Goal: Task Accomplishment & Management: Manage account settings

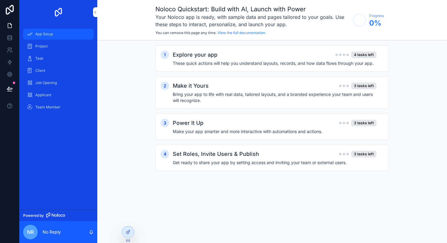
click at [33, 36] on div "App Setup" at bounding box center [58, 34] width 63 height 10
click at [49, 48] on div "Project" at bounding box center [58, 46] width 63 height 10
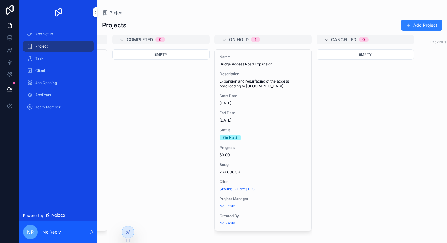
scroll to position [0, 229]
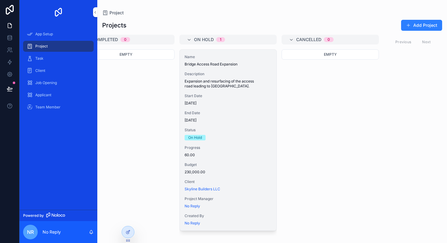
click at [207, 106] on div "Name Bridge Access Road Expansion Description Expansion and resurfacing of the …" at bounding box center [228, 140] width 97 height 181
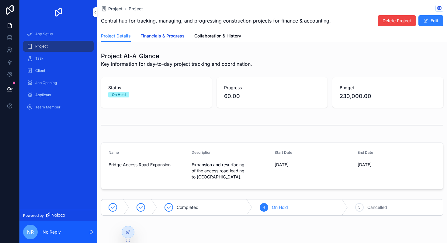
click at [164, 38] on span "Financials & Progress" at bounding box center [163, 36] width 44 height 6
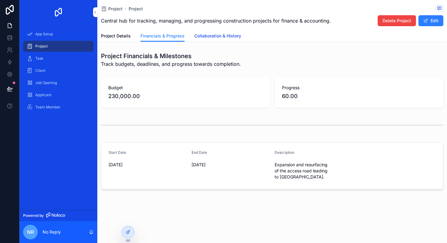
click at [215, 40] on link "Collaboration & History" at bounding box center [217, 36] width 47 height 12
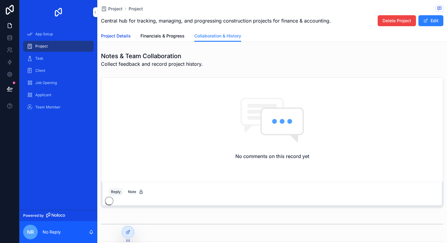
click at [117, 33] on link "Project Details" at bounding box center [116, 36] width 30 height 12
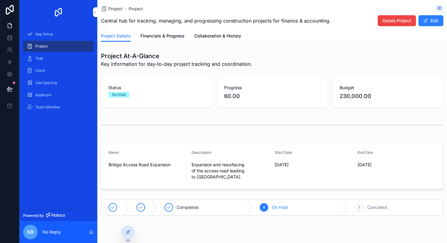
click at [97, 14] on div "Project Project Central hub for tracking, managing, and progressing constructio…" at bounding box center [272, 21] width 350 height 42
click at [93, 13] on icon "scrollable content" at bounding box center [95, 12] width 4 height 5
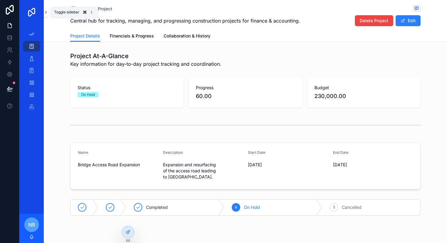
click at [45, 13] on icon "scrollable content" at bounding box center [46, 12] width 4 height 5
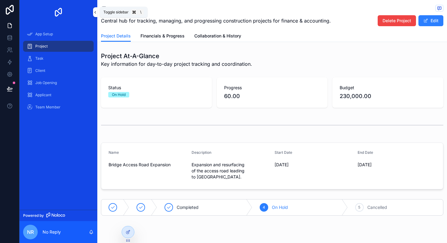
click at [93, 11] on icon "scrollable content" at bounding box center [95, 12] width 4 height 5
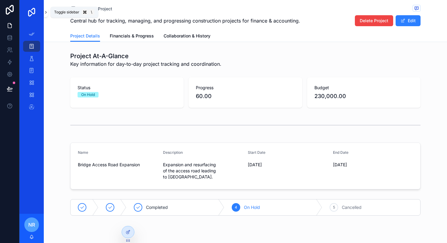
click at [47, 13] on icon "scrollable content" at bounding box center [46, 12] width 4 height 5
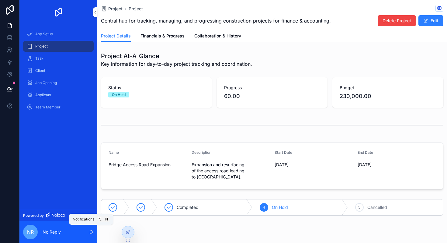
click at [91, 232] on icon "scrollable content" at bounding box center [91, 231] width 5 height 5
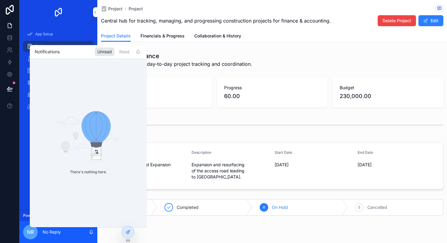
click at [91, 232] on icon "scrollable content" at bounding box center [91, 231] width 5 height 5
click at [167, 113] on div "Project At-A-Glance Key information for day-to-day project tracking and coordin…" at bounding box center [272, 133] width 350 height 169
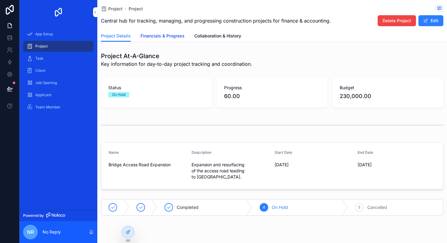
click at [159, 39] on span "Financials & Progress" at bounding box center [163, 36] width 44 height 6
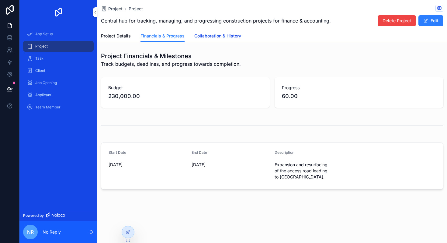
click at [197, 37] on span "Collaboration & History" at bounding box center [217, 36] width 47 height 6
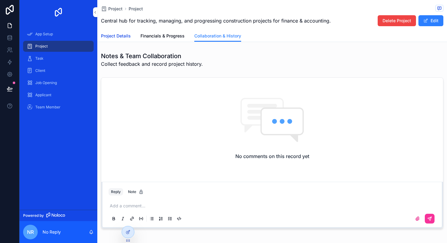
click at [112, 36] on span "Project Details" at bounding box center [116, 36] width 30 height 6
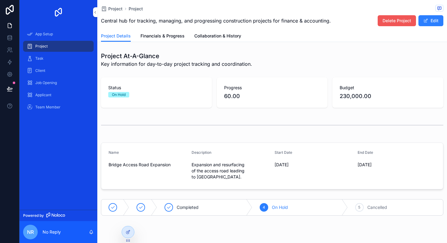
click at [413, 19] on button "Delete Project" at bounding box center [397, 20] width 38 height 11
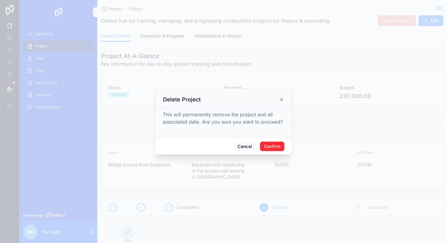
click at [264, 148] on button "Confirm" at bounding box center [272, 146] width 24 height 10
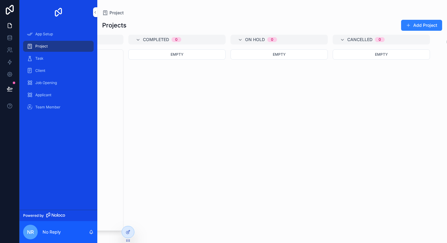
scroll to position [0, 229]
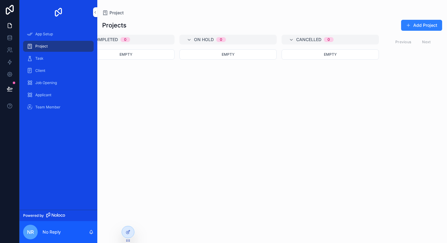
click at [201, 34] on div "Projects Add Project Planned 1 Name Waterside Apartments Description Constructi…" at bounding box center [272, 126] width 350 height 220
click at [203, 38] on span "On Hold" at bounding box center [204, 40] width 20 height 6
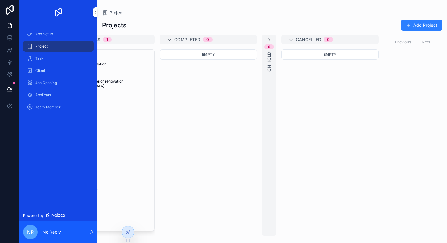
scroll to position [0, 147]
drag, startPoint x: 270, startPoint y: 39, endPoint x: 237, endPoint y: 42, distance: 33.6
click at [237, 42] on div "Planned 1 Name Waterside Apartments Description Construction of a new 8-storey …" at bounding box center [272, 135] width 350 height 201
click at [264, 41] on div "0 On Hold" at bounding box center [269, 135] width 15 height 201
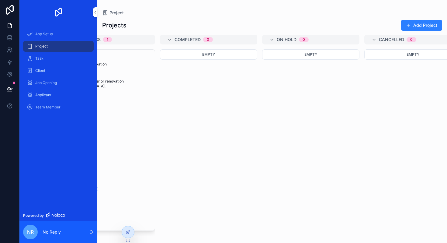
click at [264, 41] on div "On Hold 0" at bounding box center [310, 40] width 97 height 10
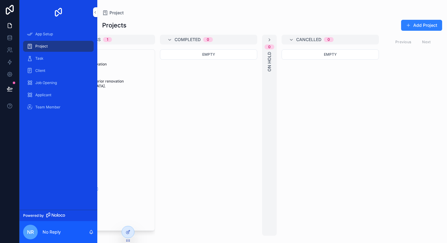
click at [266, 41] on div "0 On Hold" at bounding box center [269, 135] width 15 height 201
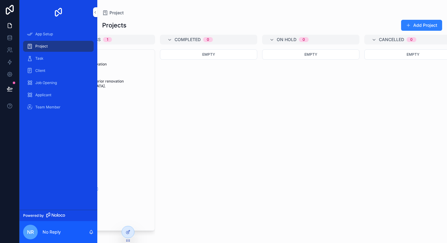
click at [342, 37] on div "On Hold 0" at bounding box center [314, 40] width 75 height 10
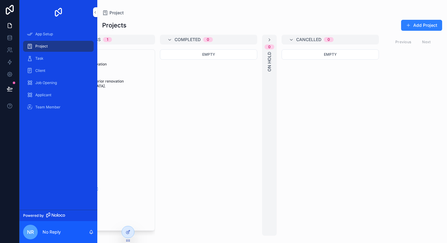
click at [348, 41] on div "Cancelled 0" at bounding box center [333, 40] width 75 height 10
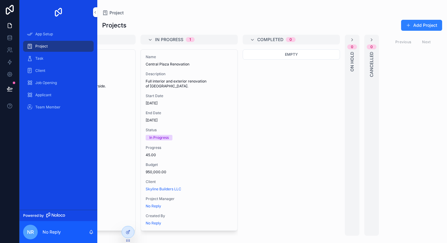
click at [306, 39] on div "Completed 0" at bounding box center [294, 40] width 75 height 10
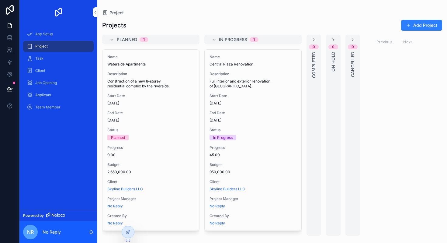
scroll to position [0, 0]
click at [239, 38] on span "In Progress" at bounding box center [233, 40] width 28 height 6
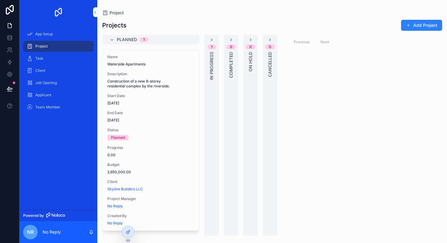
click at [182, 44] on div "Planned 1 Name Waterside Apartments Description Construction of a new 8-storey …" at bounding box center [150, 135] width 97 height 201
click at [171, 42] on div "Planned 1" at bounding box center [154, 40] width 75 height 10
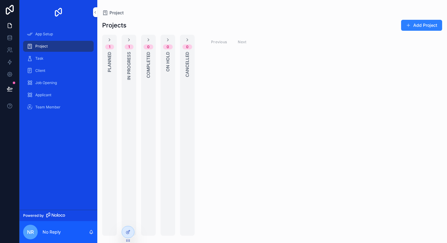
click at [226, 43] on div "Previous Next" at bounding box center [229, 41] width 44 height 9
click at [238, 43] on div "Previous Next" at bounding box center [229, 41] width 44 height 9
click at [417, 30] on button "Add Project" at bounding box center [421, 25] width 41 height 11
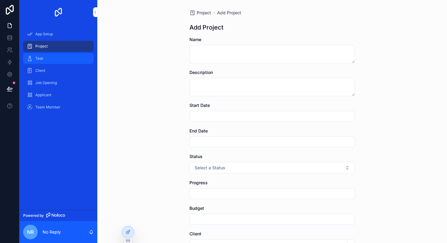
click at [59, 62] on div "Task" at bounding box center [58, 59] width 63 height 10
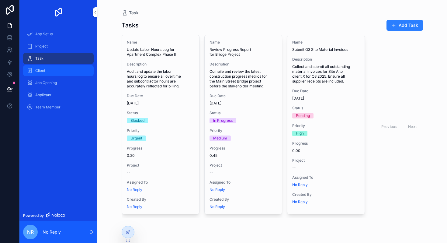
click at [64, 71] on div "Client" at bounding box center [58, 71] width 63 height 10
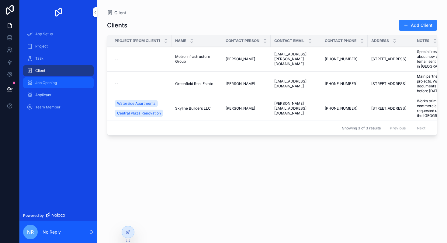
click at [53, 87] on div "Job Opening" at bounding box center [58, 83] width 63 height 10
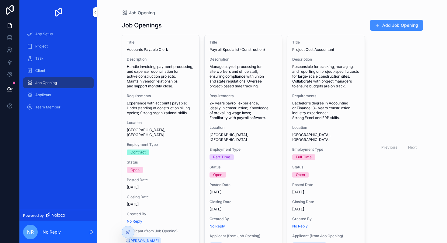
click at [384, 23] on button "Add Job Opening" at bounding box center [396, 25] width 53 height 11
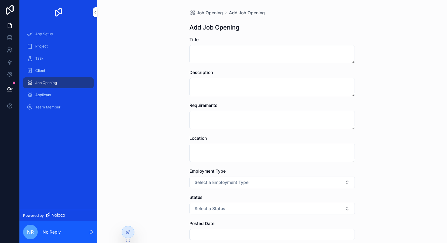
scroll to position [132, 0]
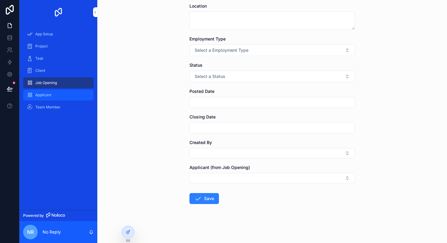
click at [47, 97] on span "Applicant" at bounding box center [43, 95] width 16 height 5
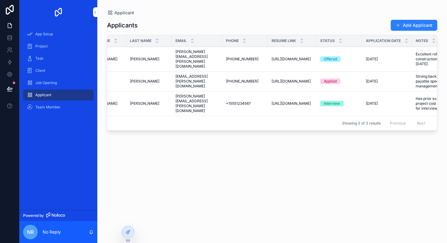
scroll to position [0, 178]
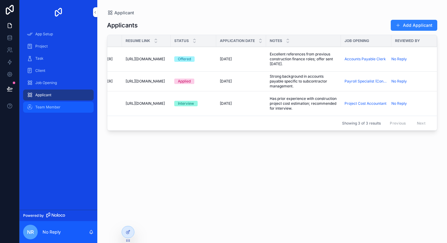
click at [43, 102] on link "Team Member" at bounding box center [58, 107] width 71 height 11
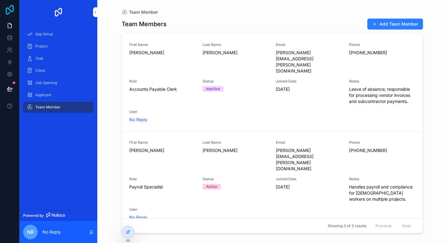
click at [6, 10] on icon at bounding box center [10, 10] width 8 height 10
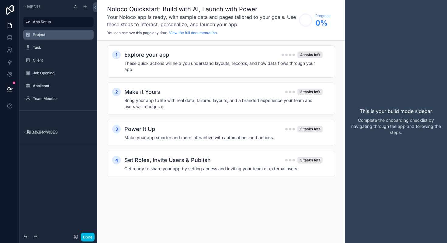
click at [58, 33] on label "Project" at bounding box center [61, 34] width 57 height 5
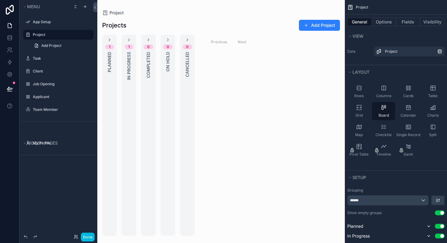
click at [186, 36] on div "scrollable content" at bounding box center [221, 121] width 248 height 243
click at [108, 39] on icon "scrollable content" at bounding box center [109, 39] width 5 height 5
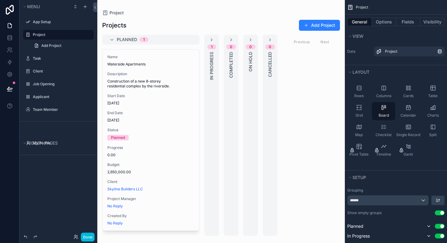
drag, startPoint x: 359, startPoint y: 87, endPoint x: 216, endPoint y: 40, distance: 150.3
click at [216, 40] on div "App Setup Project Task Client Job Opening Applicant Team Member My Profile Powe…" at bounding box center [272, 121] width 350 height 243
click at [379, 90] on div "Columns" at bounding box center [383, 91] width 23 height 18
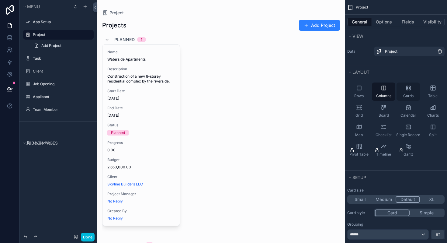
click at [402, 92] on div "Cards" at bounding box center [408, 91] width 23 height 18
click at [431, 91] on icon "scrollable content" at bounding box center [433, 88] width 6 height 6
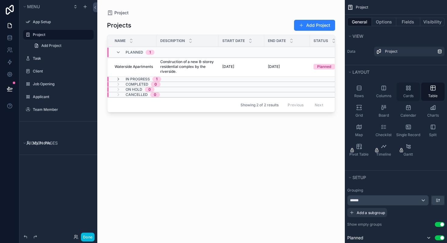
click at [407, 91] on div "Cards" at bounding box center [408, 91] width 23 height 18
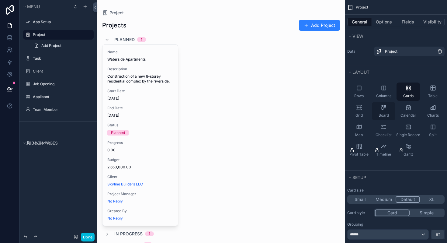
click at [380, 106] on div "Board" at bounding box center [383, 111] width 23 height 18
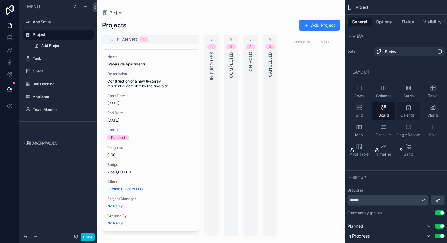
click at [407, 113] on span "Calendar" at bounding box center [409, 115] width 16 height 5
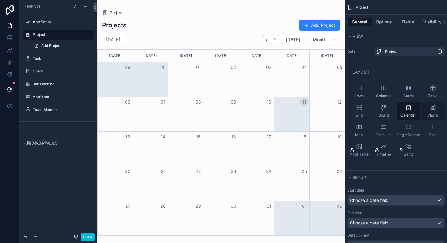
click at [434, 111] on div "Charts" at bounding box center [432, 111] width 23 height 18
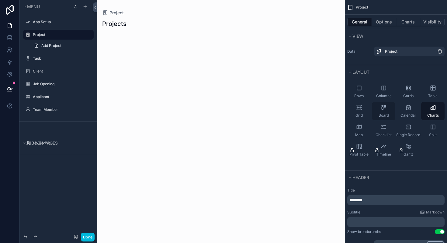
click at [386, 110] on icon "scrollable content" at bounding box center [384, 107] width 6 height 6
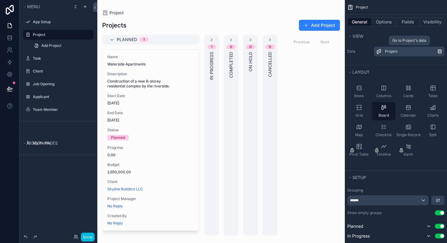
click at [397, 52] on span "Project" at bounding box center [391, 51] width 12 height 5
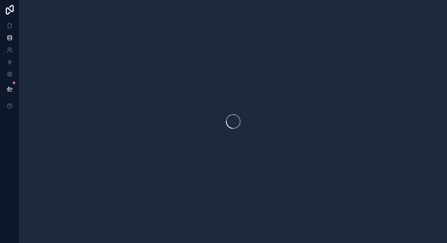
click at [397, 52] on div at bounding box center [233, 121] width 428 height 243
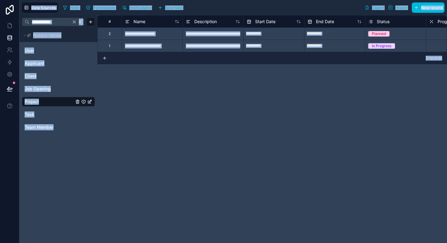
click at [211, 147] on div "**********" at bounding box center [272, 129] width 350 height 228
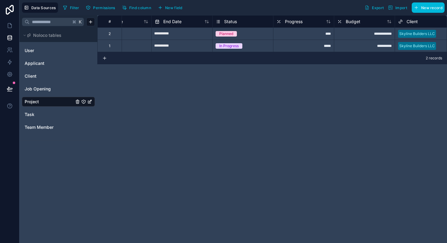
scroll to position [0, 140]
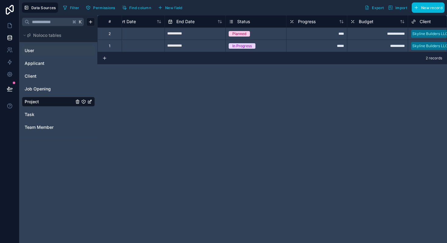
click at [48, 49] on link "User" at bounding box center [49, 50] width 49 height 6
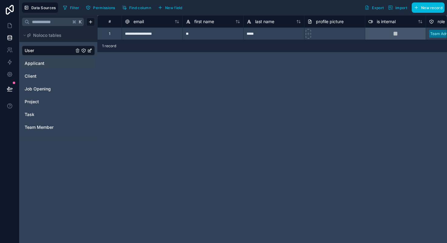
click at [52, 62] on link "Applicant" at bounding box center [49, 63] width 49 height 6
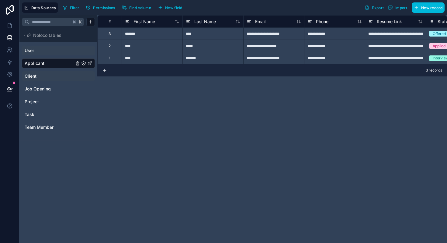
click at [41, 76] on link "Client" at bounding box center [49, 76] width 49 height 6
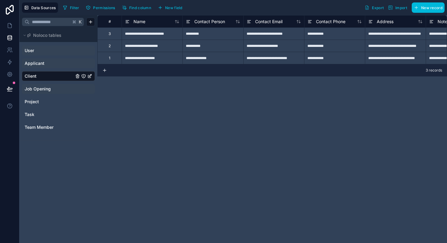
click at [46, 85] on div "Job Opening" at bounding box center [58, 89] width 73 height 10
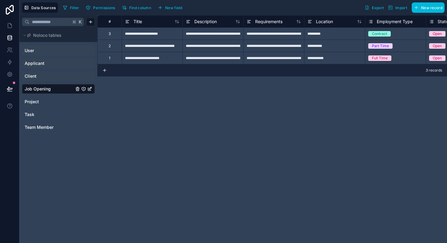
click at [53, 55] on div "User Applicant Client Job Opening Project Task Team Member" at bounding box center [58, 88] width 73 height 91
click at [45, 106] on div "Project" at bounding box center [58, 102] width 73 height 10
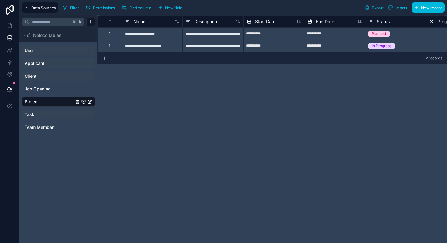
click at [40, 116] on link "Task" at bounding box center [49, 114] width 49 height 6
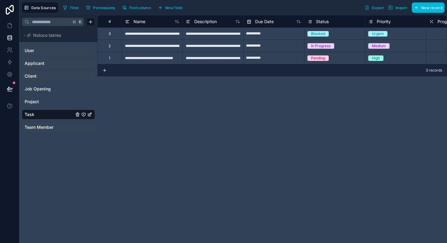
click at [42, 127] on span "Team Member" at bounding box center [39, 127] width 29 height 6
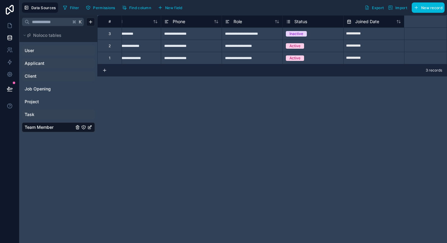
scroll to position [0, 201]
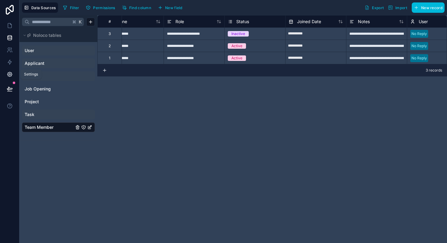
click at [0, 74] on link at bounding box center [9, 74] width 19 height 12
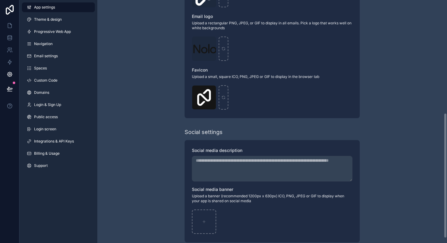
scroll to position [228, 0]
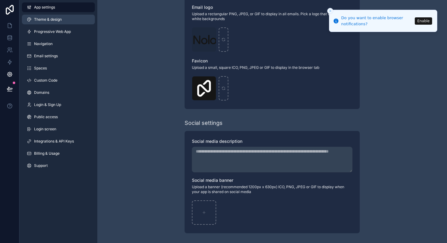
click at [50, 19] on span "Theme & design" at bounding box center [48, 19] width 28 height 5
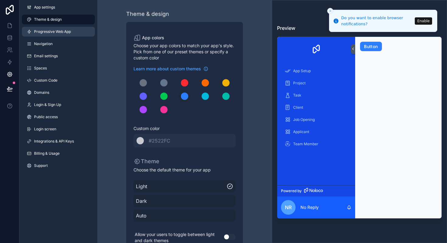
click at [61, 34] on link "Progressive Web App" at bounding box center [58, 32] width 73 height 10
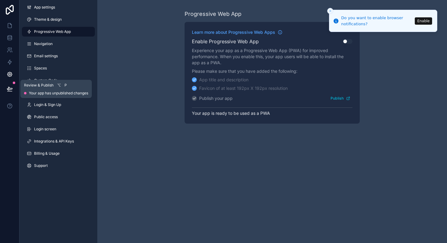
click at [4, 90] on button at bounding box center [9, 88] width 13 height 17
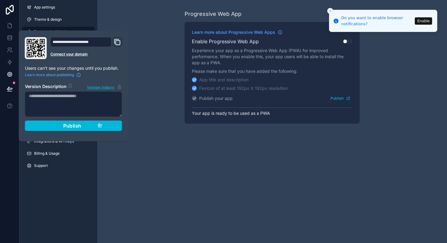
click at [89, 175] on div "App settings Theme & design Progressive Web App Navigation Email settings Space…" at bounding box center [58, 121] width 78 height 243
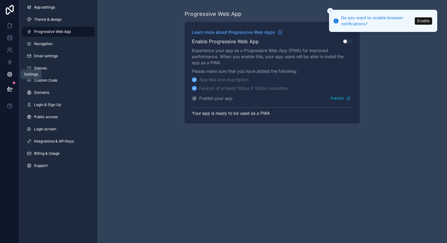
click at [10, 74] on icon at bounding box center [10, 75] width 2 height 2
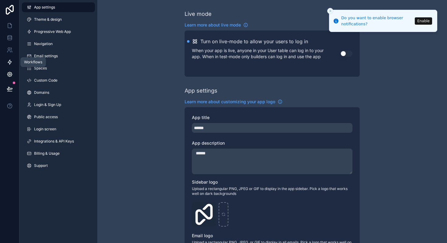
click at [12, 62] on icon at bounding box center [10, 62] width 6 height 6
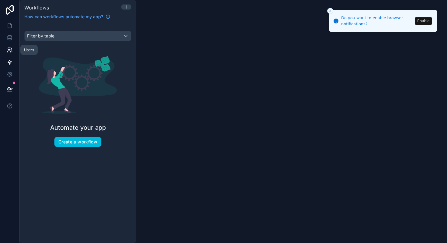
click at [8, 46] on link at bounding box center [9, 50] width 19 height 12
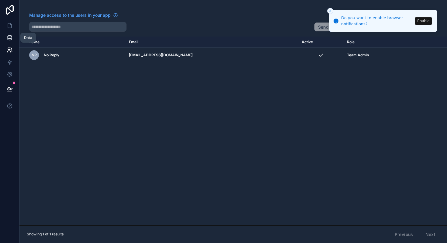
click at [0, 38] on link at bounding box center [9, 38] width 19 height 12
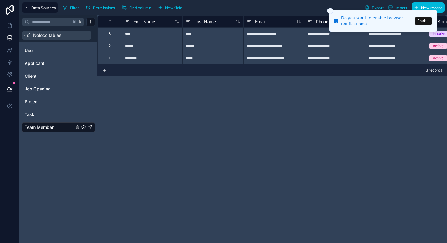
click at [49, 33] on span "Noloco tables" at bounding box center [47, 35] width 28 height 6
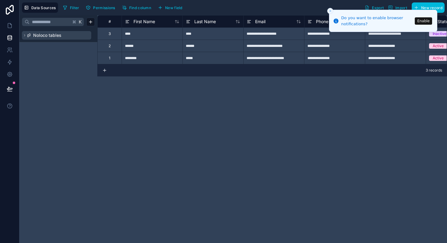
click at [49, 33] on span "Noloco tables" at bounding box center [47, 35] width 28 height 6
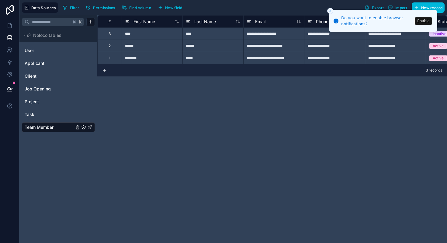
click at [330, 10] on line "Close toast" at bounding box center [331, 11] width 2 height 2
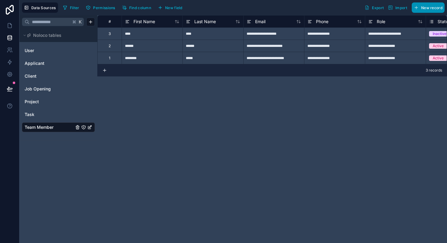
click at [415, 12] on button "New record" at bounding box center [428, 7] width 33 height 10
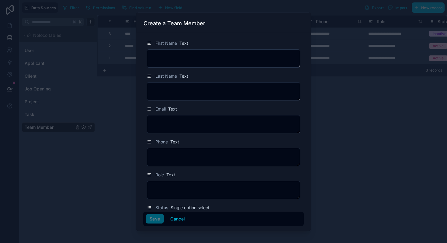
click at [356, 104] on div at bounding box center [223, 121] width 447 height 243
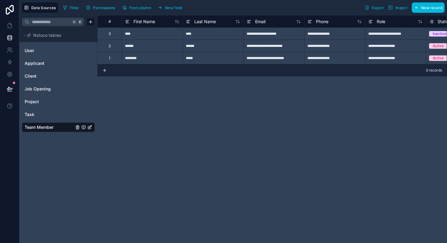
click at [89, 127] on icon "Team Member" at bounding box center [90, 126] width 2 height 2
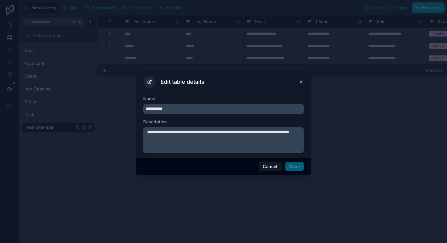
click at [302, 82] on icon at bounding box center [301, 81] width 5 height 5
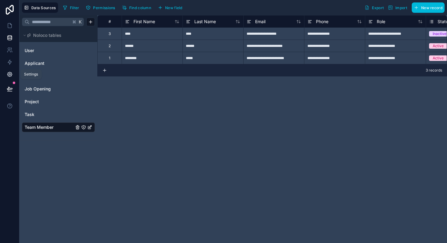
click at [9, 77] on icon at bounding box center [10, 74] width 6 height 6
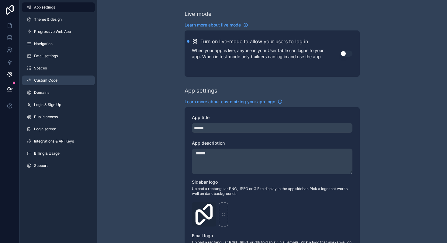
click at [48, 79] on span "Custom Code" at bounding box center [45, 80] width 23 height 5
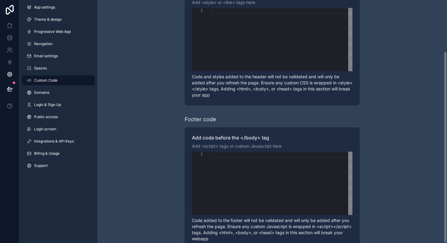
scroll to position [65, 0]
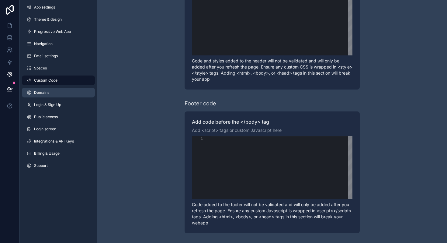
click at [55, 89] on link "Domains" at bounding box center [58, 93] width 73 height 10
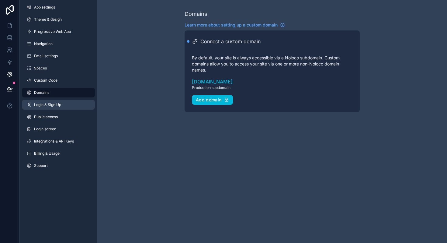
click at [56, 104] on span "Login & Sign Up" at bounding box center [47, 104] width 27 height 5
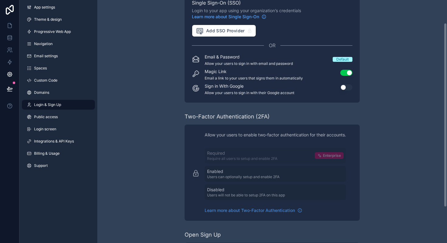
scroll to position [77, 0]
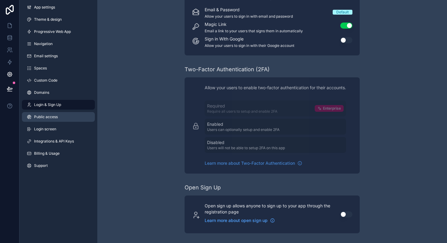
click at [63, 118] on link "Public access" at bounding box center [58, 117] width 73 height 10
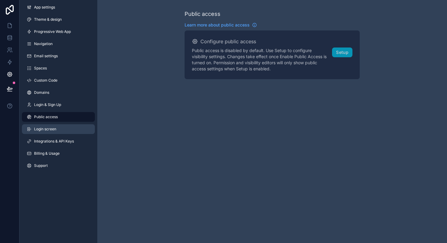
click at [61, 125] on link "Login screen" at bounding box center [58, 129] width 73 height 10
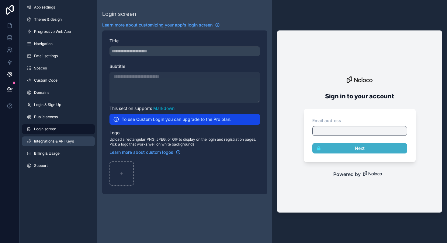
click at [62, 139] on span "Integrations & API Keys" at bounding box center [54, 141] width 40 height 5
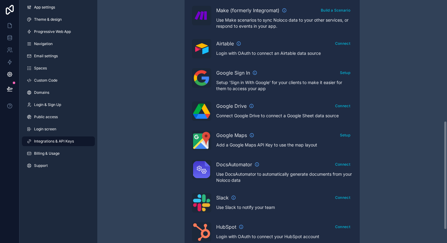
scroll to position [299, 0]
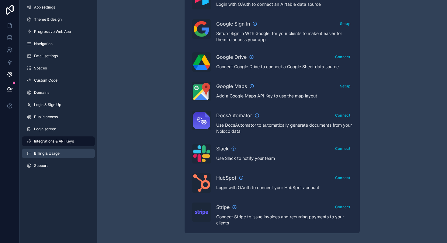
click at [48, 151] on span "Billing & Usage" at bounding box center [47, 153] width 26 height 5
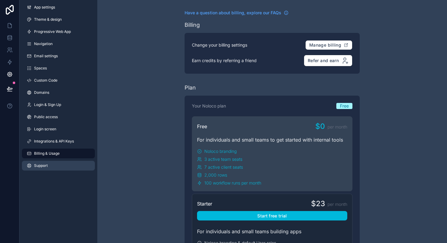
click at [46, 165] on span "Support" at bounding box center [41, 165] width 14 height 5
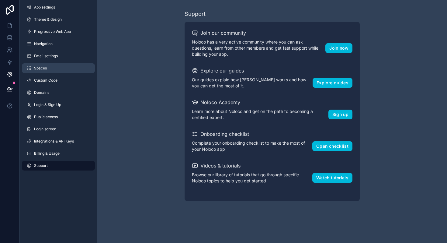
click at [51, 72] on link "Spaces" at bounding box center [58, 68] width 73 height 10
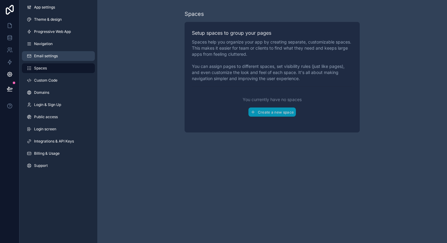
click at [54, 57] on span "Email settings" at bounding box center [46, 56] width 24 height 5
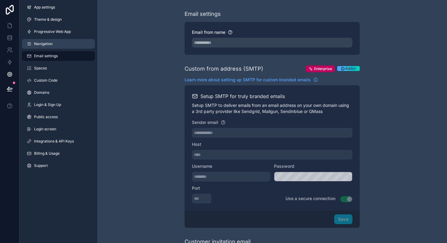
click at [57, 46] on link "Navigation" at bounding box center [58, 44] width 73 height 10
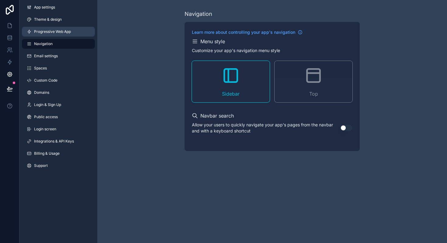
click at [65, 33] on span "Progressive Web App" at bounding box center [52, 31] width 37 height 5
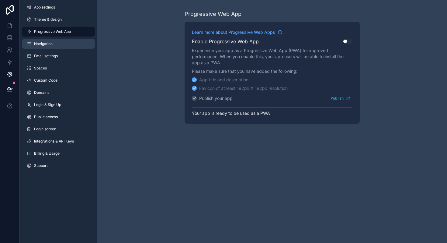
click at [51, 44] on span "Navigation" at bounding box center [43, 43] width 19 height 5
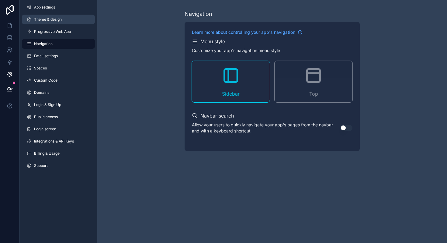
click at [54, 16] on link "Theme & design" at bounding box center [58, 20] width 73 height 10
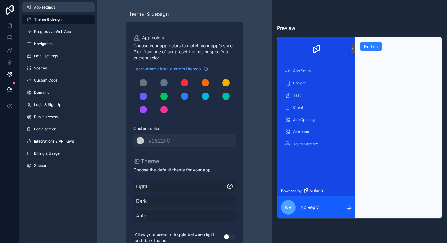
click at [56, 9] on link "App settings" at bounding box center [58, 7] width 73 height 10
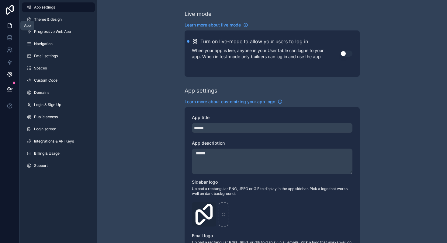
click at [10, 25] on icon at bounding box center [10, 26] width 6 height 6
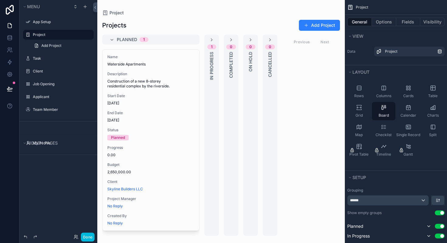
drag, startPoint x: 406, startPoint y: 113, endPoint x: 397, endPoint y: 120, distance: 10.9
click at [397, 120] on div "Calendar" at bounding box center [408, 111] width 23 height 18
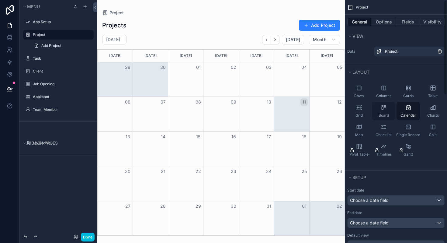
click at [384, 102] on div "Board" at bounding box center [383, 111] width 23 height 18
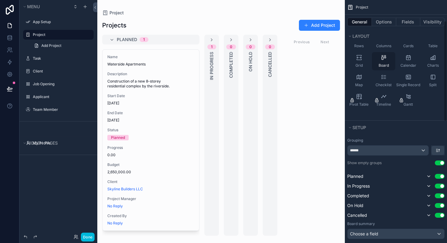
scroll to position [58, 0]
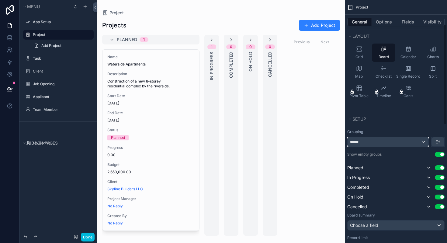
click at [394, 146] on div "******" at bounding box center [388, 142] width 81 height 10
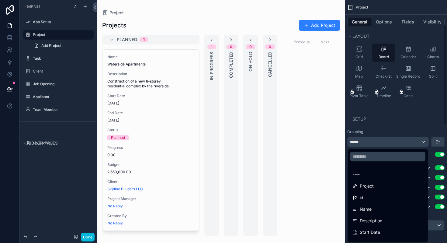
click at [400, 134] on div "scrollable content" at bounding box center [223, 121] width 447 height 243
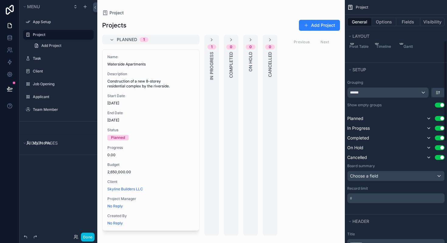
scroll to position [110, 0]
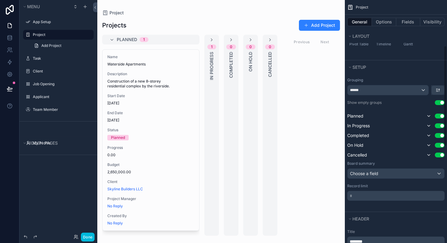
click at [379, 162] on div "Board summary" at bounding box center [396, 163] width 97 height 5
click at [380, 169] on div "Choose a field" at bounding box center [396, 174] width 97 height 10
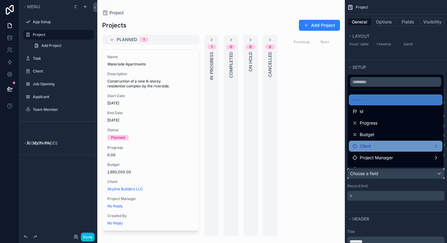
scroll to position [20, 0]
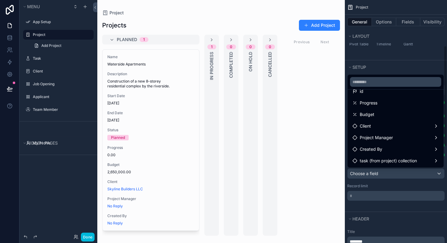
click at [396, 176] on div "scrollable content" at bounding box center [223, 121] width 447 height 243
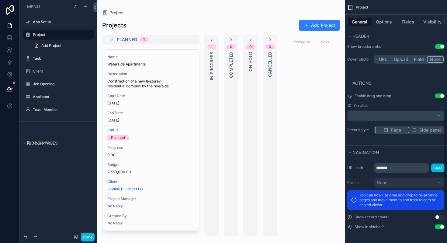
scroll to position [341, 0]
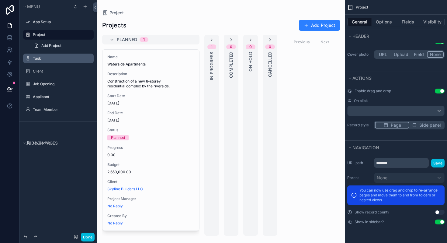
click at [50, 60] on label "Task" at bounding box center [61, 58] width 57 height 5
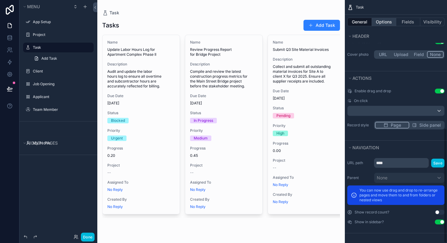
click at [391, 21] on button "Options" at bounding box center [384, 22] width 24 height 9
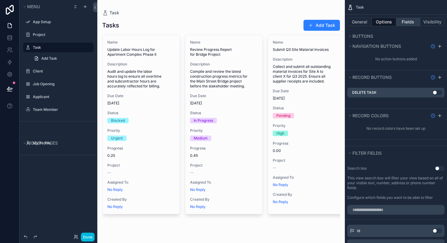
click at [403, 24] on button "Fields" at bounding box center [408, 22] width 24 height 9
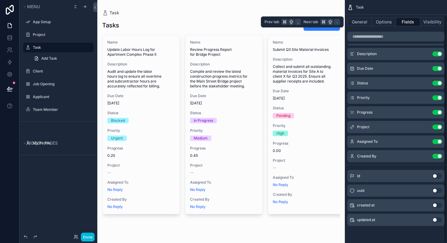
scroll to position [16, 0]
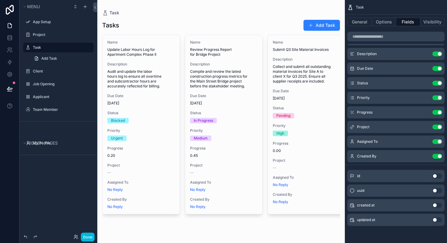
click at [436, 55] on button "Use setting" at bounding box center [438, 53] width 10 height 5
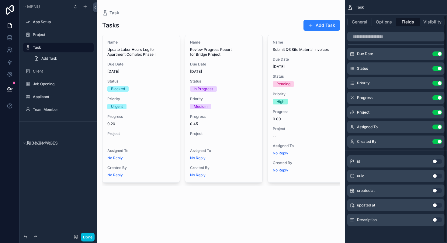
click at [436, 55] on button "Use setting" at bounding box center [438, 53] width 10 height 5
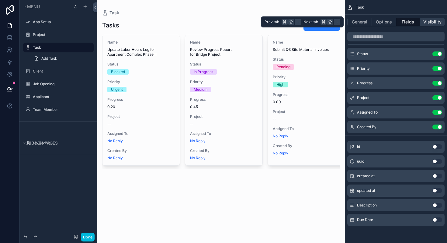
click at [428, 21] on button "Visibility" at bounding box center [433, 22] width 24 height 9
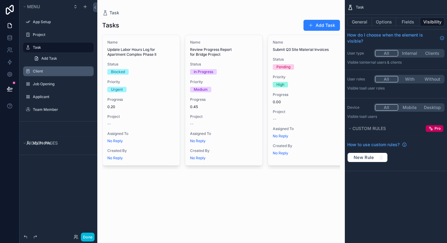
click at [59, 69] on label "Client" at bounding box center [61, 71] width 57 height 5
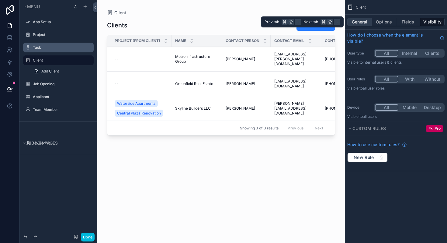
click at [362, 23] on button "General" at bounding box center [360, 22] width 25 height 9
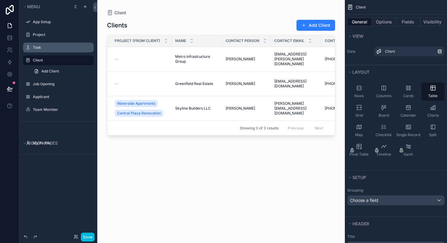
click at [289, 22] on div "scrollable content" at bounding box center [221, 118] width 248 height 236
click at [311, 24] on button "Add Client" at bounding box center [316, 25] width 39 height 11
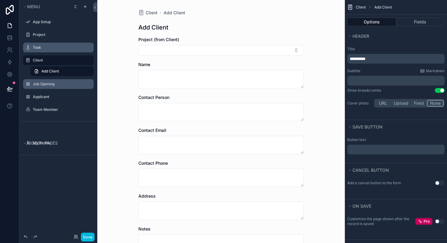
click at [50, 84] on label "Job Opening" at bounding box center [61, 84] width 57 height 5
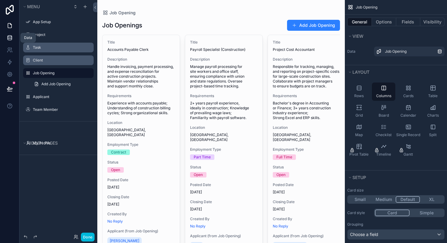
click at [9, 39] on icon at bounding box center [10, 37] width 4 height 2
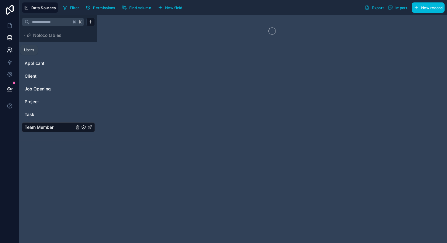
click at [9, 49] on icon at bounding box center [9, 49] width 2 height 2
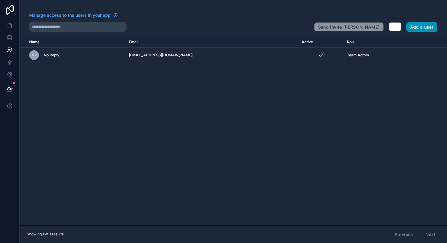
click at [417, 24] on button "Add a user" at bounding box center [422, 27] width 31 height 10
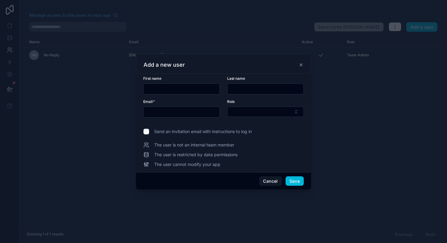
click at [301, 65] on icon at bounding box center [301, 65] width 2 height 2
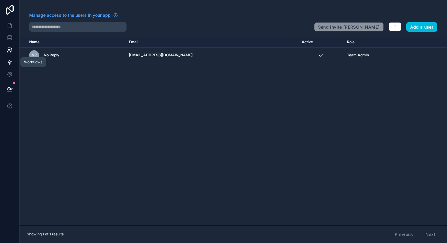
click at [8, 62] on icon at bounding box center [10, 62] width 4 height 5
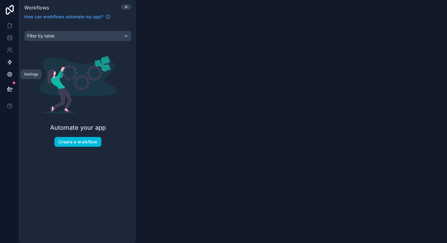
click at [7, 73] on icon at bounding box center [10, 74] width 6 height 6
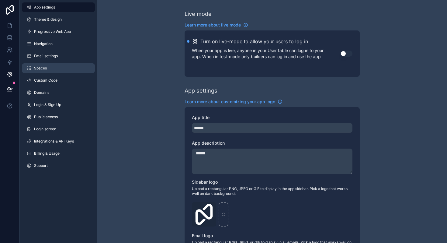
click at [43, 67] on span "Spaces" at bounding box center [40, 68] width 13 height 5
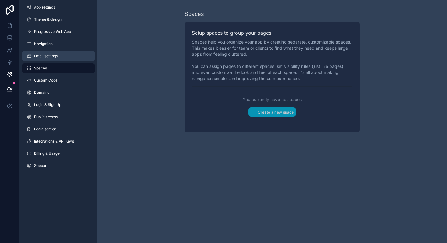
click at [51, 56] on span "Email settings" at bounding box center [46, 56] width 24 height 5
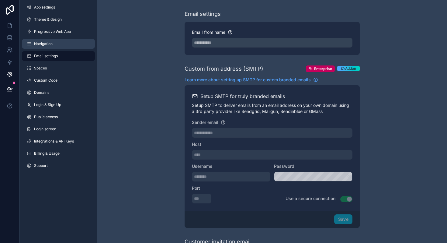
click at [61, 43] on link "Navigation" at bounding box center [58, 44] width 73 height 10
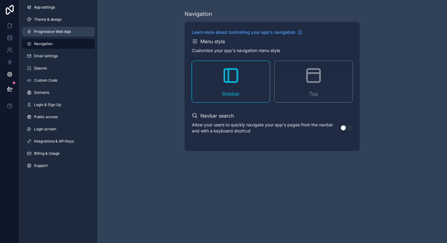
click at [66, 31] on span "Progressive Web App" at bounding box center [52, 31] width 37 height 5
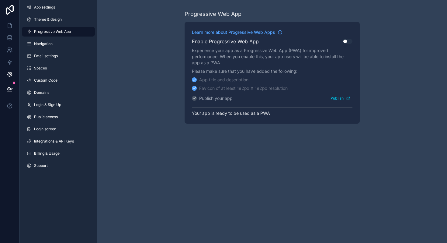
click at [62, 12] on div "App settings Theme & design Progressive Web App Navigation Email settings Space…" at bounding box center [58, 87] width 78 height 175
click at [12, 83] on button at bounding box center [9, 88] width 13 height 17
click at [11, 89] on icon at bounding box center [9, 88] width 5 height 3
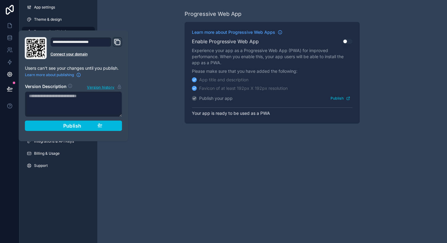
click at [165, 115] on div "Progressive Web App Learn more about Progressive Web Apps Enable Progressive We…" at bounding box center [272, 66] width 350 height 133
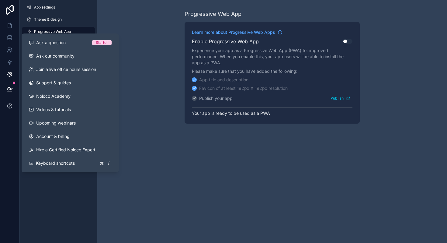
click at [7, 105] on icon at bounding box center [10, 106] width 6 height 6
click at [54, 100] on link "Noloco Academy" at bounding box center [70, 95] width 93 height 13
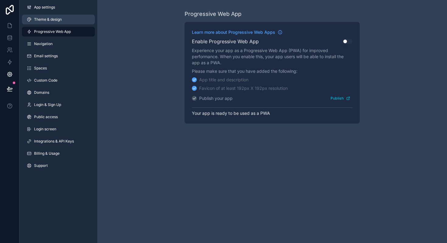
click at [56, 23] on link "Theme & design" at bounding box center [58, 20] width 73 height 10
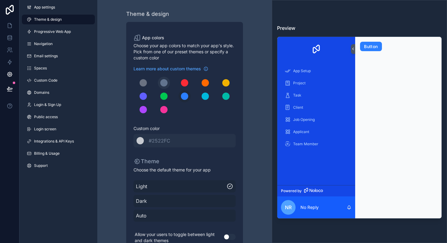
click at [161, 85] on div "scrollable content" at bounding box center [163, 82] width 7 height 7
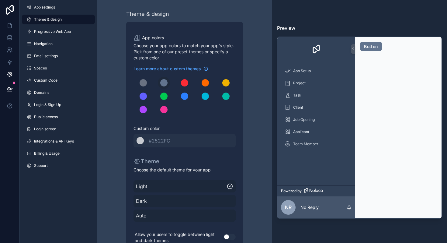
click at [190, 88] on div "scrollable content" at bounding box center [185, 96] width 102 height 39
click at [188, 86] on button "scrollable content" at bounding box center [185, 83] width 12 height 12
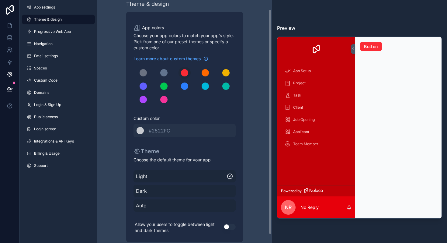
scroll to position [19, 0]
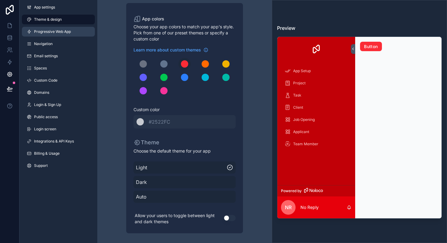
click at [70, 35] on link "Progressive Web App" at bounding box center [58, 32] width 73 height 10
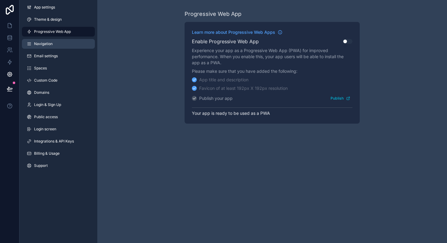
click at [49, 41] on link "Navigation" at bounding box center [58, 44] width 73 height 10
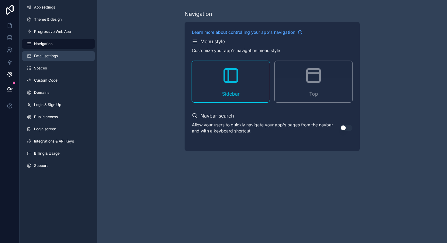
click at [60, 56] on link "Email settings" at bounding box center [58, 56] width 73 height 10
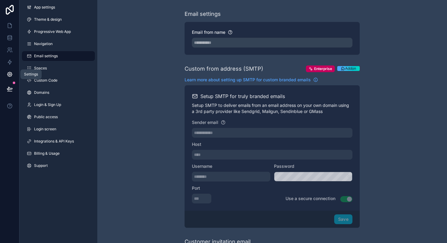
click at [12, 72] on icon at bounding box center [10, 74] width 6 height 6
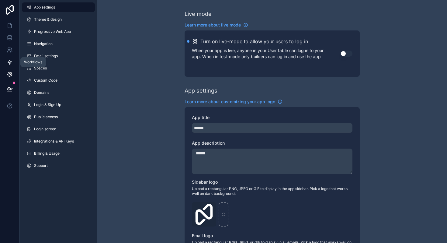
click at [9, 58] on link at bounding box center [9, 62] width 19 height 12
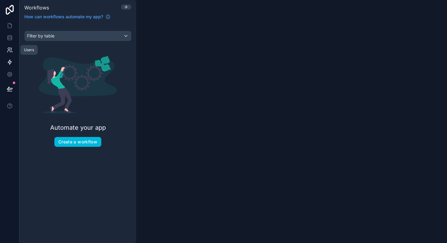
click at [11, 53] on link at bounding box center [9, 50] width 19 height 12
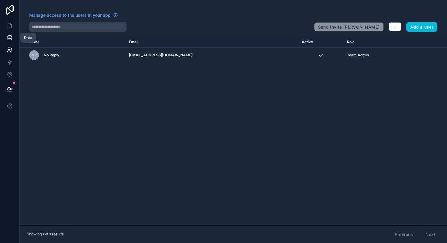
click at [11, 40] on icon at bounding box center [10, 38] width 6 height 6
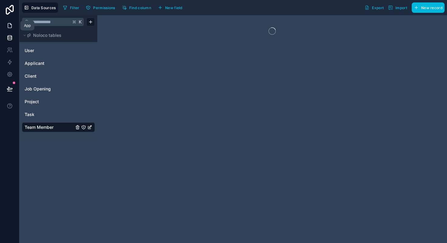
click at [12, 26] on icon at bounding box center [10, 26] width 6 height 6
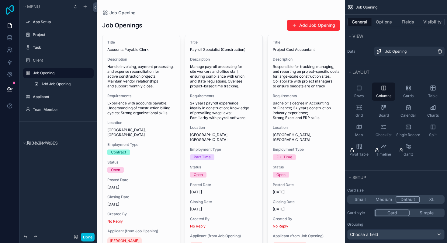
click at [12, 10] on icon at bounding box center [10, 10] width 12 height 10
